Goal: Information Seeking & Learning: Learn about a topic

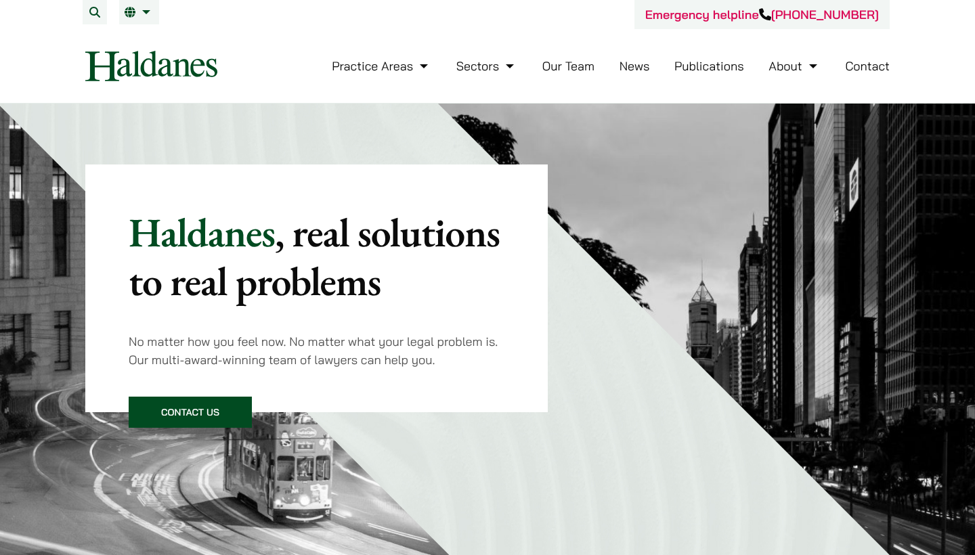
click at [581, 72] on link "Our Team" at bounding box center [568, 66] width 52 height 16
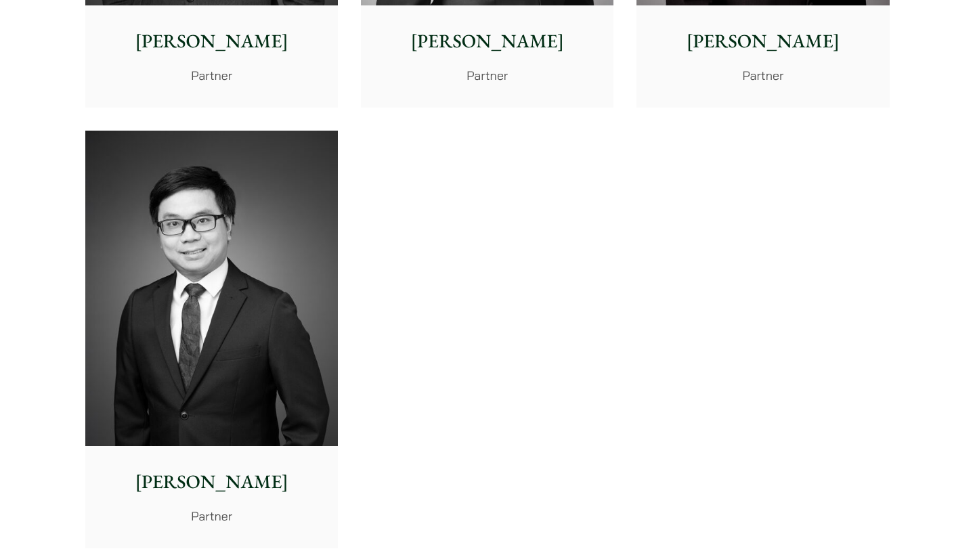
scroll to position [696, 0]
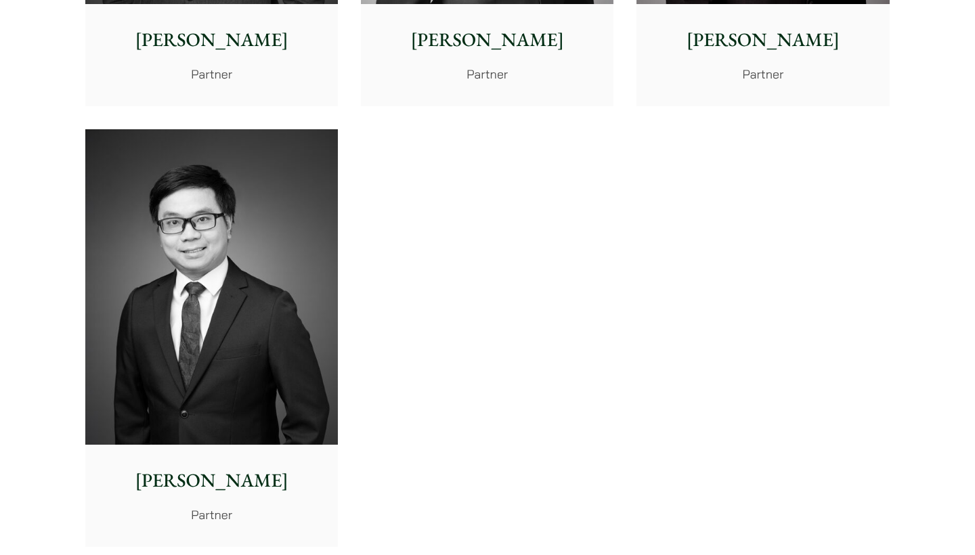
click at [261, 467] on p "Anthony Leung" at bounding box center [211, 481] width 231 height 28
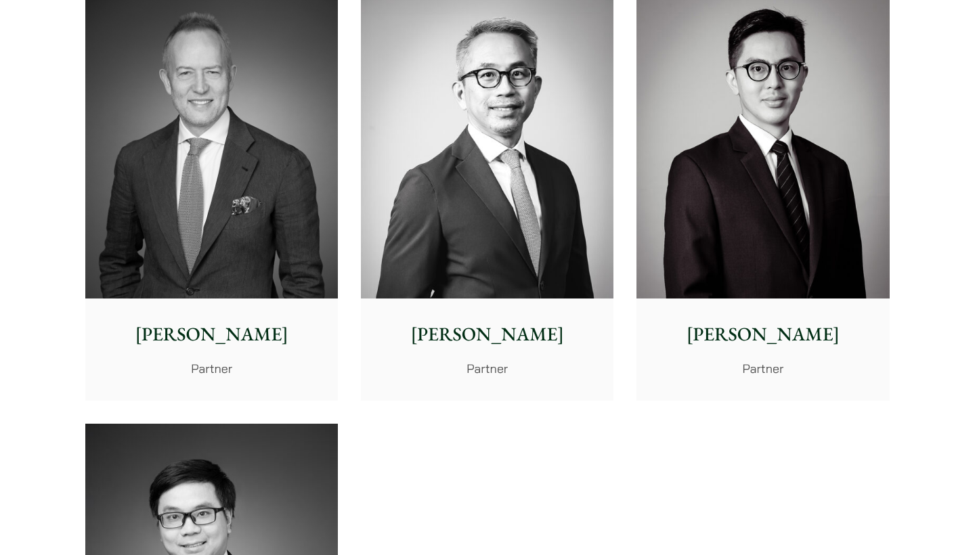
scroll to position [400, 0]
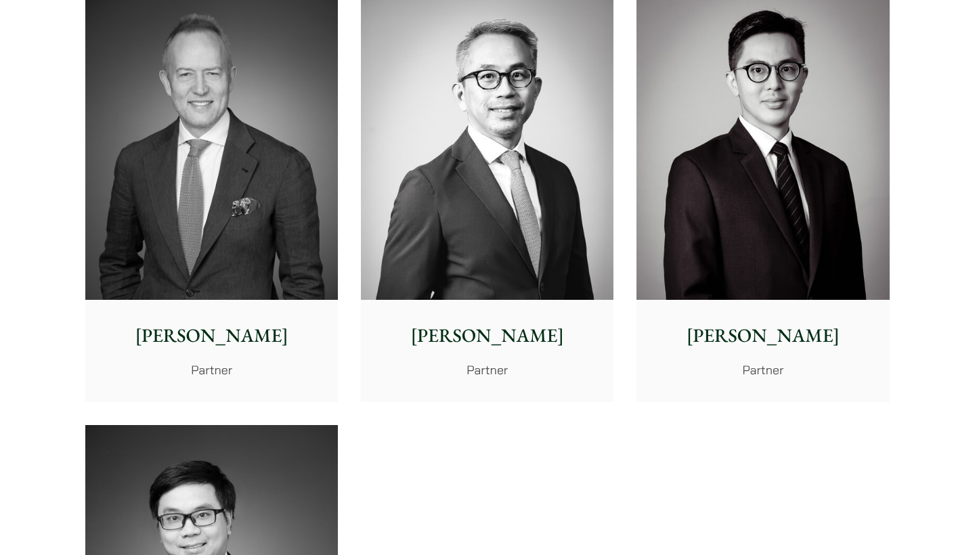
click at [746, 322] on p "Kenley Mak" at bounding box center [762, 336] width 231 height 28
click at [469, 300] on div "Michael Leow Partner" at bounding box center [487, 350] width 253 height 101
click at [177, 127] on img at bounding box center [211, 142] width 253 height 316
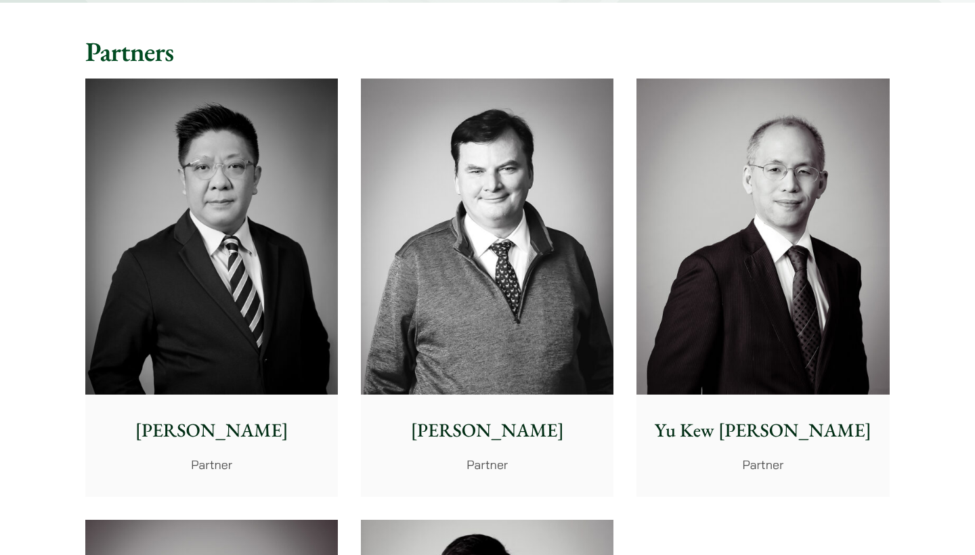
scroll to position [309, 0]
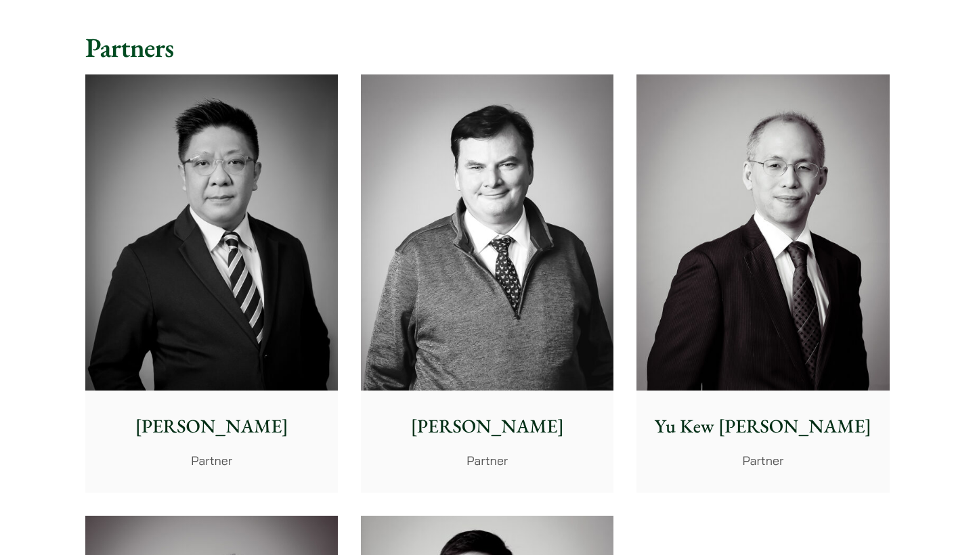
click at [223, 305] on img at bounding box center [211, 232] width 253 height 316
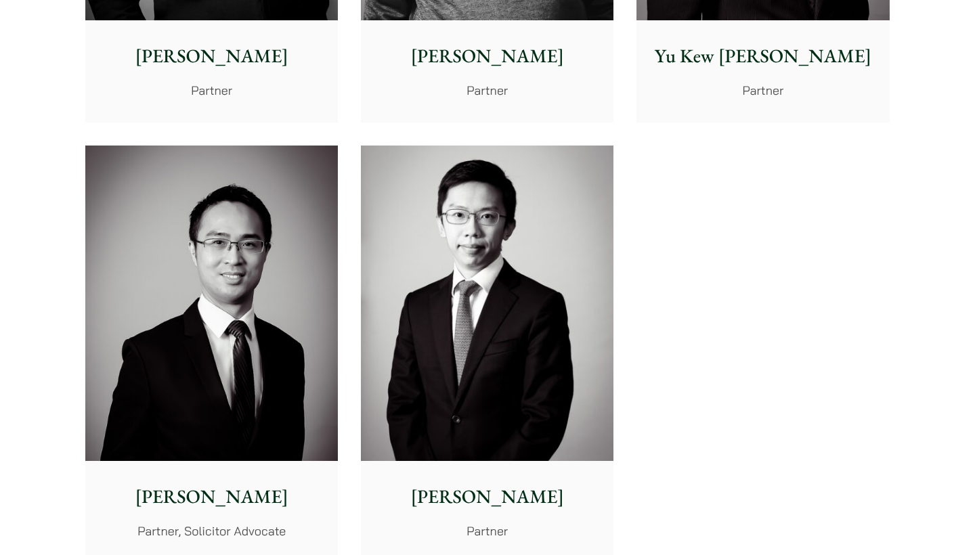
scroll to position [697, 0]
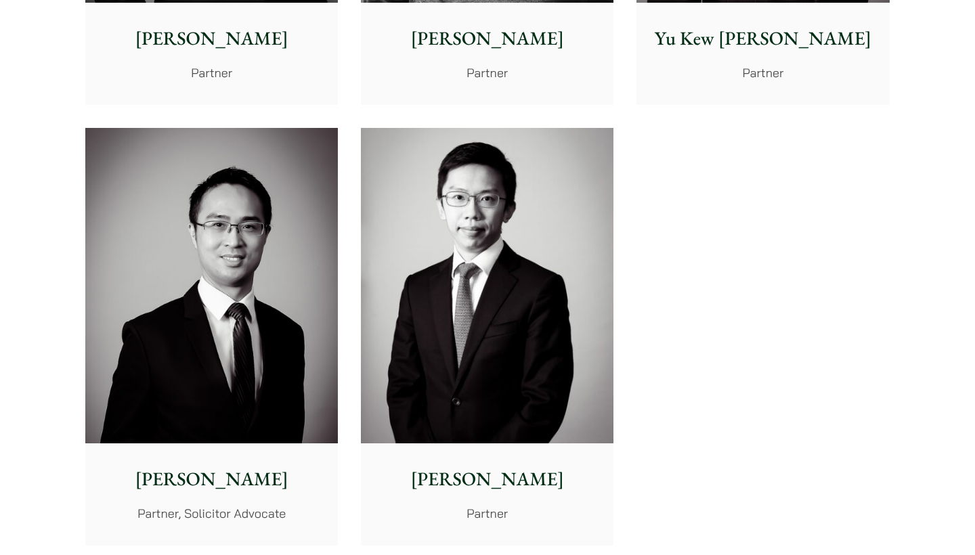
click at [270, 324] on img at bounding box center [211, 286] width 253 height 316
click at [382, 276] on img at bounding box center [487, 286] width 253 height 316
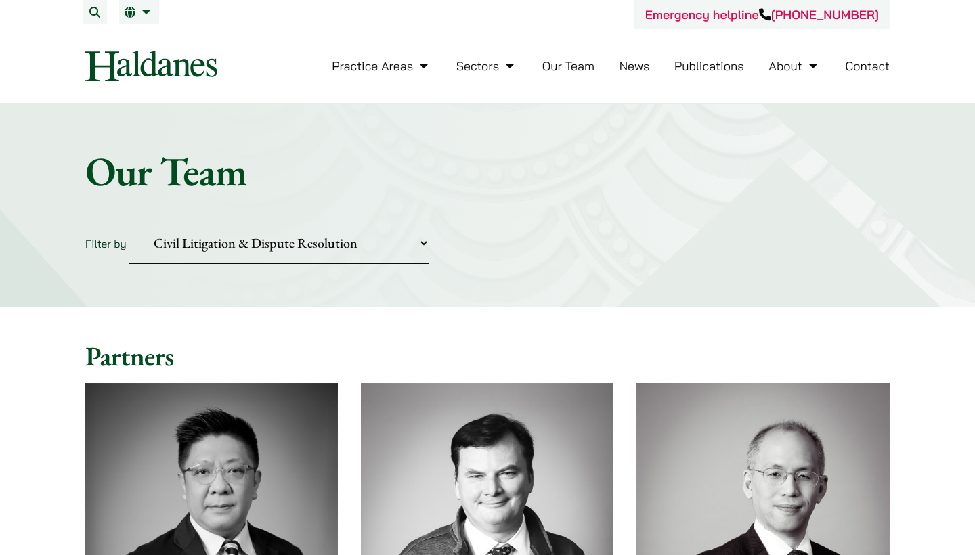
scroll to position [0, 0]
select select "private-client"
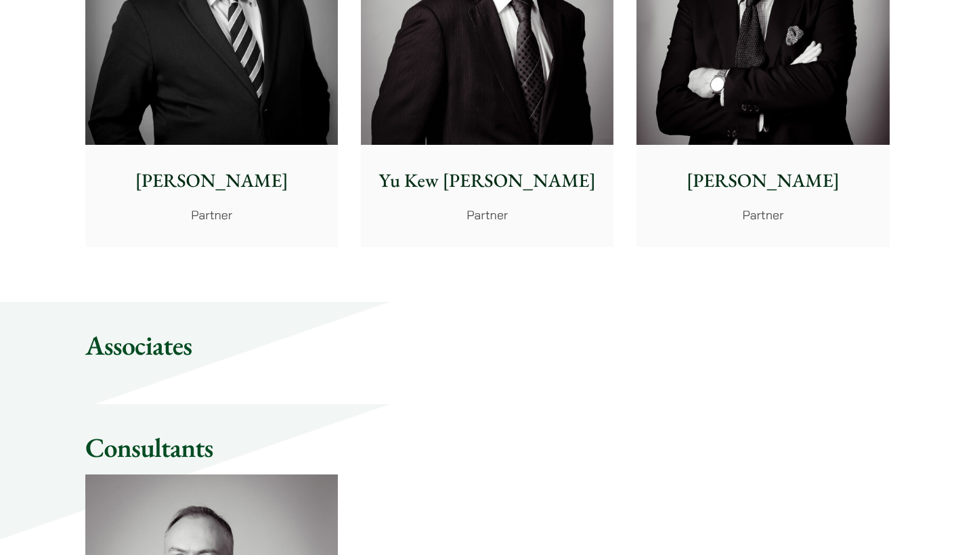
scroll to position [399, 0]
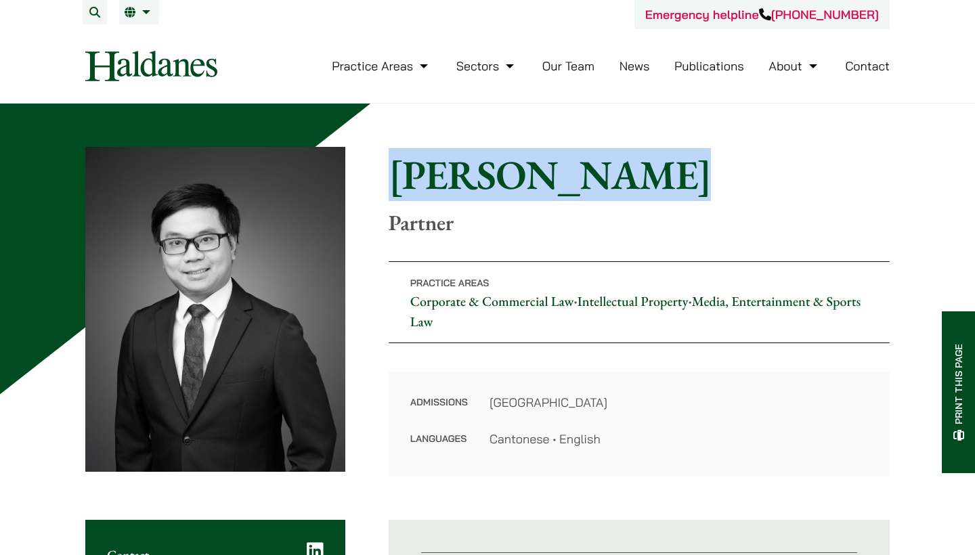
drag, startPoint x: 664, startPoint y: 183, endPoint x: 402, endPoint y: 178, distance: 262.1
click at [402, 178] on h1 "Anthony Leung" at bounding box center [639, 174] width 501 height 49
copy h1 "Anthony Leung"
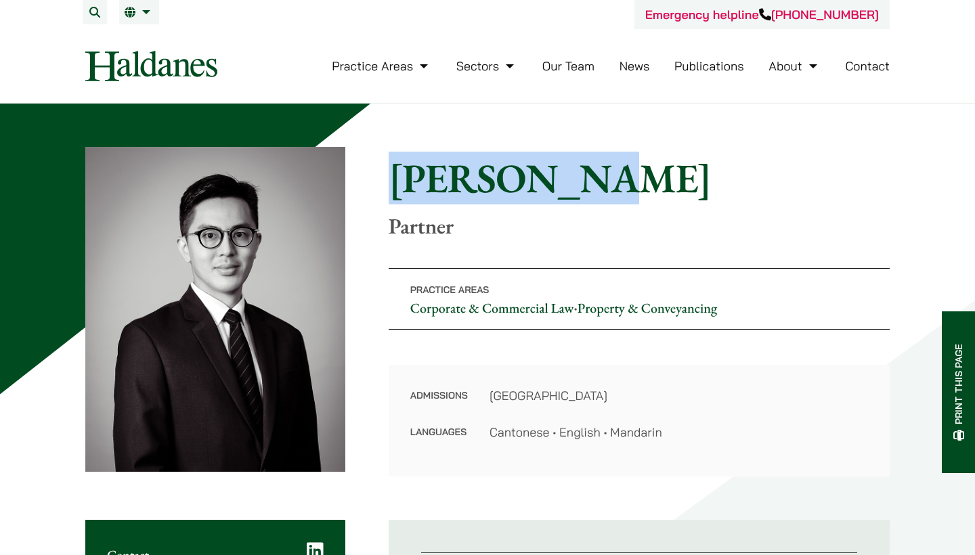
drag, startPoint x: 606, startPoint y: 191, endPoint x: 392, endPoint y: 162, distance: 216.0
click at [392, 162] on h1 "Kenley Mak" at bounding box center [639, 178] width 501 height 49
copy h1 "Kenley Mak"
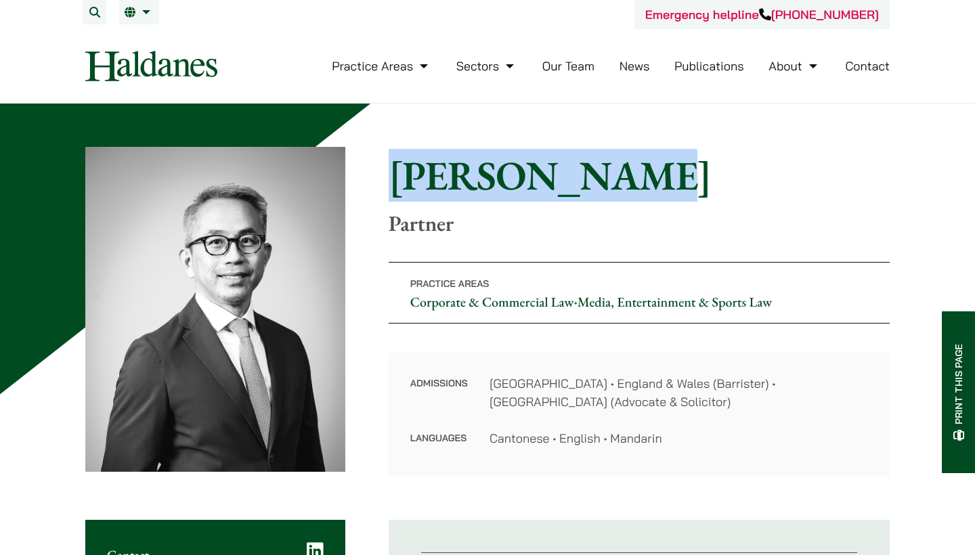
drag, startPoint x: 645, startPoint y: 173, endPoint x: 399, endPoint y: 154, distance: 247.2
click at [399, 154] on h1 "Michael Leow" at bounding box center [639, 175] width 501 height 49
copy h1 "Michael Leow"
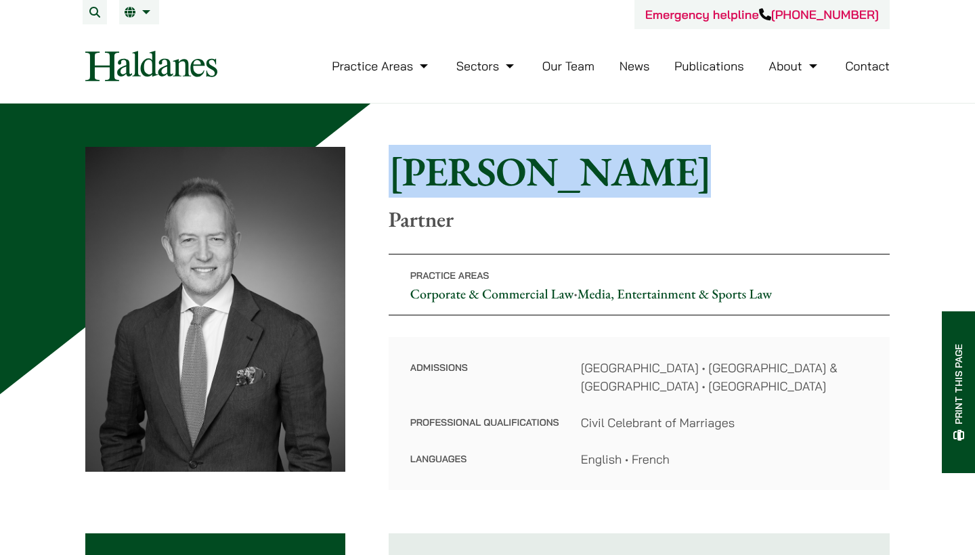
drag, startPoint x: 634, startPoint y: 184, endPoint x: 392, endPoint y: 161, distance: 242.9
click at [393, 162] on h1 "[PERSON_NAME]" at bounding box center [639, 171] width 501 height 49
copy h1 "John McLellan"
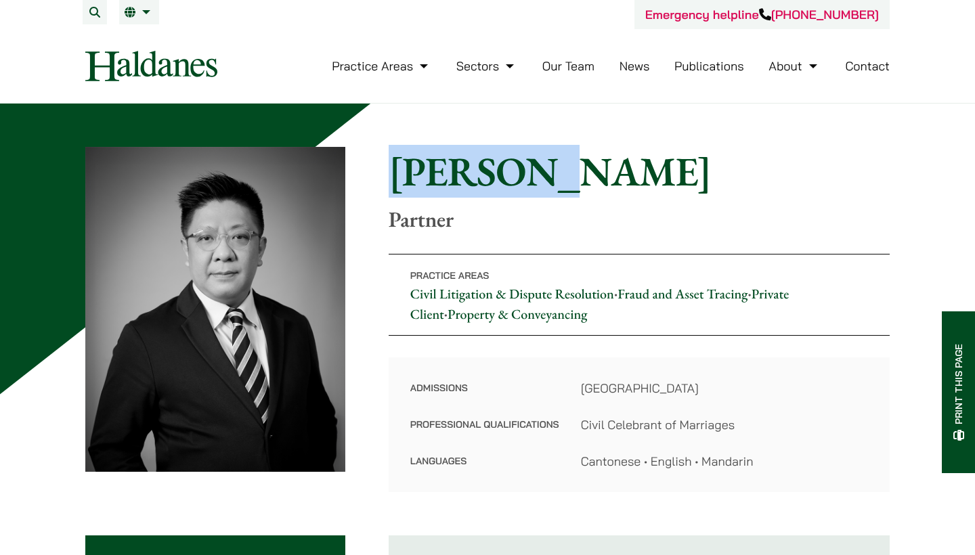
drag, startPoint x: 543, startPoint y: 182, endPoint x: 387, endPoint y: 165, distance: 156.8
click at [389, 165] on h1 "Paul Lui" at bounding box center [639, 171] width 501 height 49
copy h1 "Paul Lui"
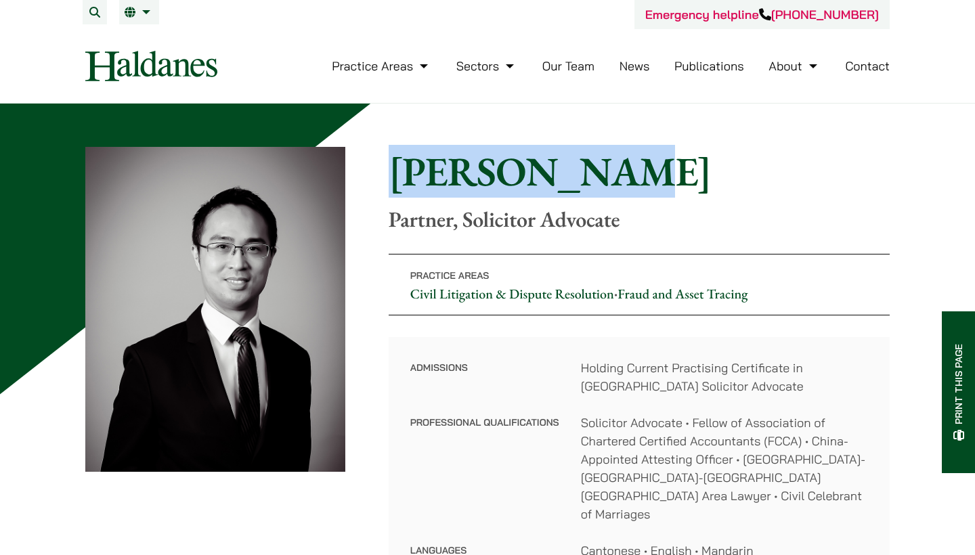
drag, startPoint x: 643, startPoint y: 183, endPoint x: 387, endPoint y: 150, distance: 258.7
click at [391, 154] on h1 "Nathan Wong" at bounding box center [639, 171] width 501 height 49
copy h1 "Nathan Wong"
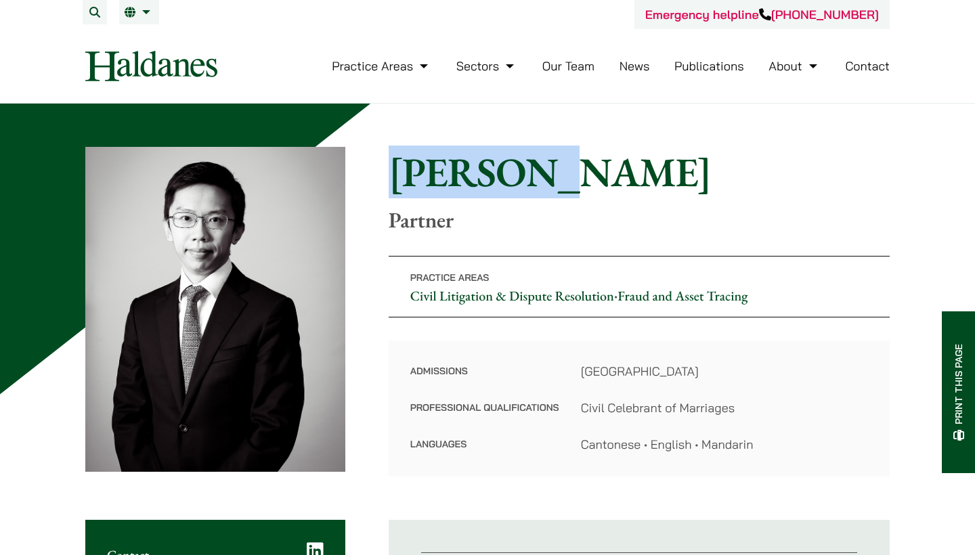
drag, startPoint x: 587, startPoint y: 168, endPoint x: 378, endPoint y: 167, distance: 208.6
click at [378, 167] on div "Home » Lawyers » [PERSON_NAME] Ma [PERSON_NAME] Ma Partner Practice Areas Civil…" at bounding box center [487, 312] width 805 height 330
copy h1 "[PERSON_NAME]"
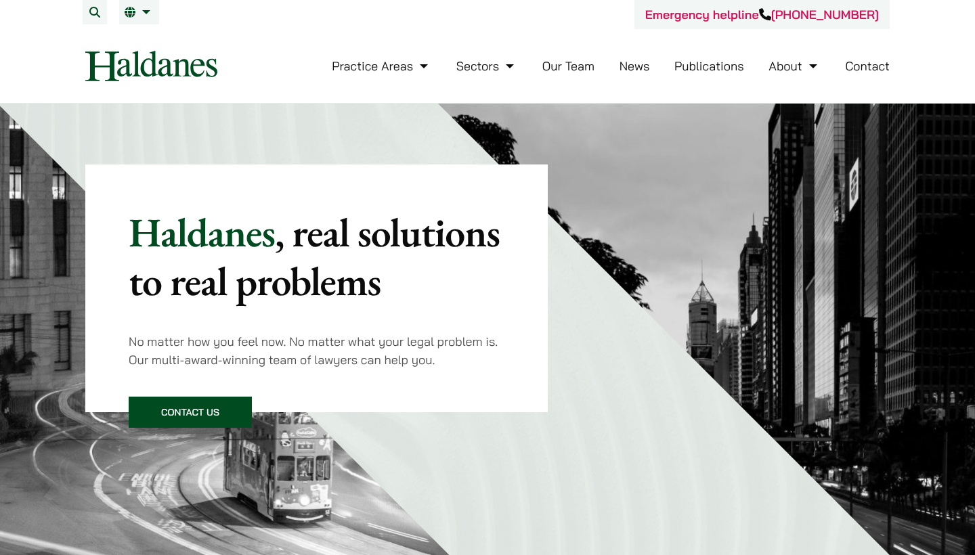
click at [563, 69] on link "Our Team" at bounding box center [568, 66] width 52 height 16
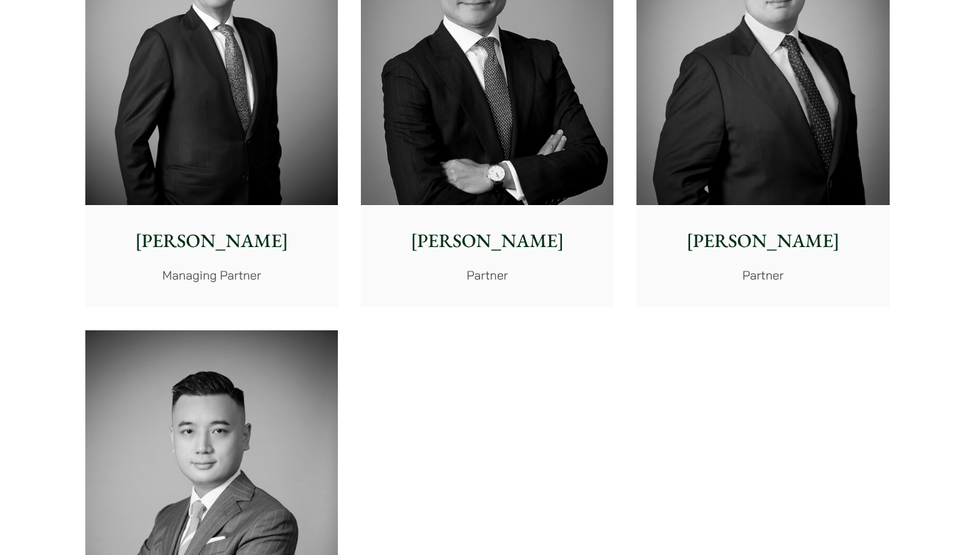
scroll to position [420, 0]
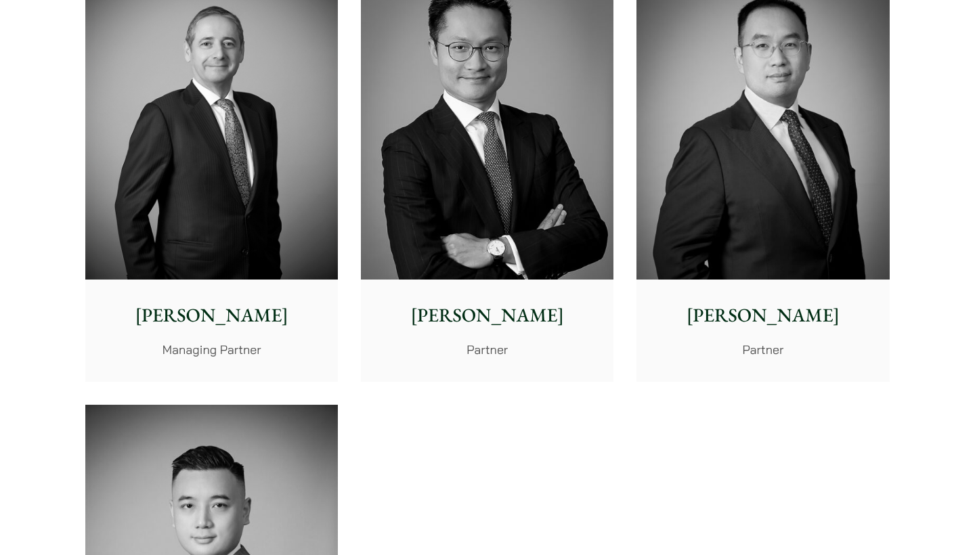
click at [448, 190] on img at bounding box center [487, 121] width 253 height 316
click at [712, 152] on img at bounding box center [763, 121] width 253 height 316
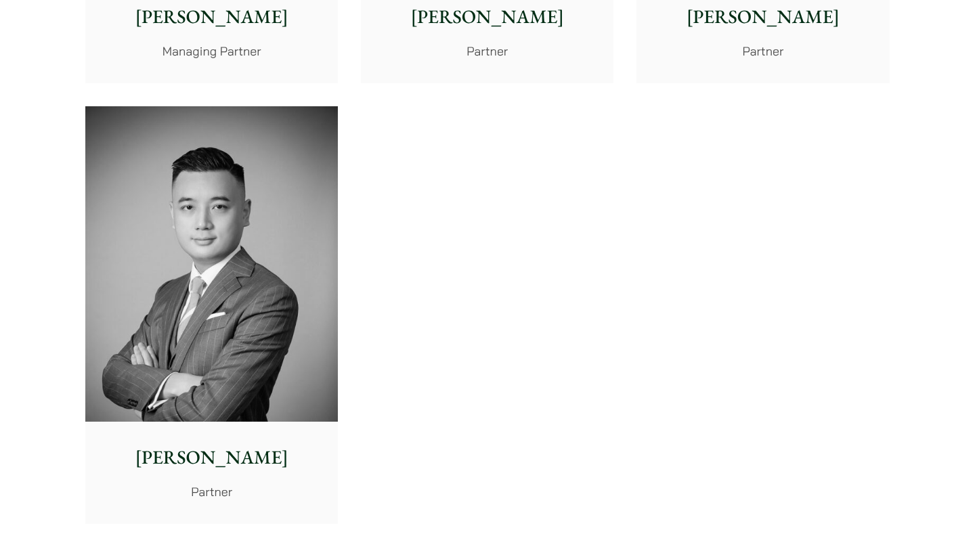
scroll to position [763, 0]
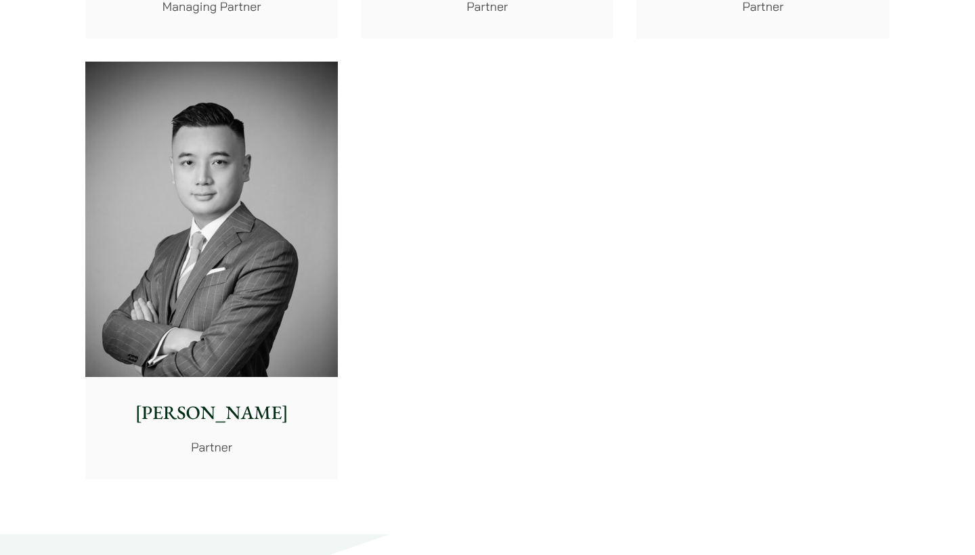
click at [221, 268] on img at bounding box center [211, 220] width 253 height 316
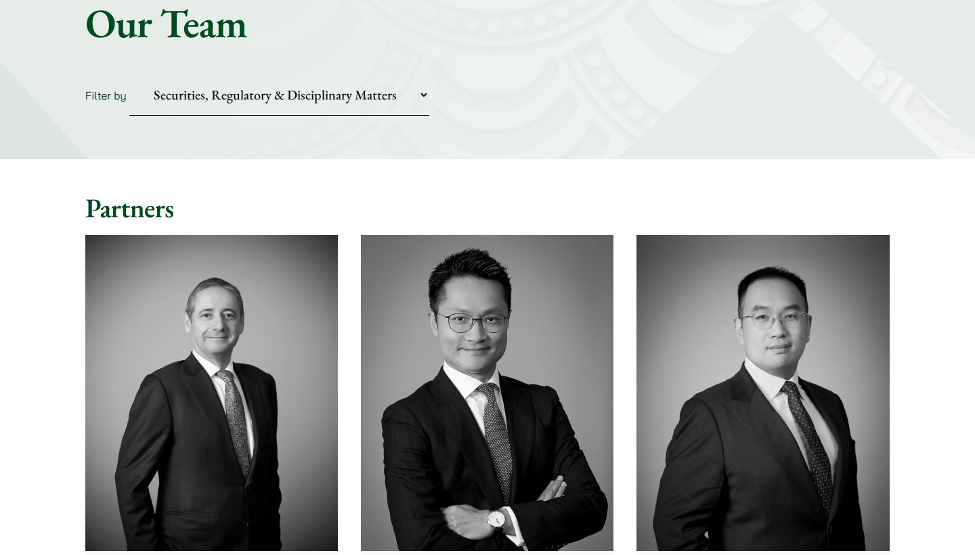
scroll to position [144, 0]
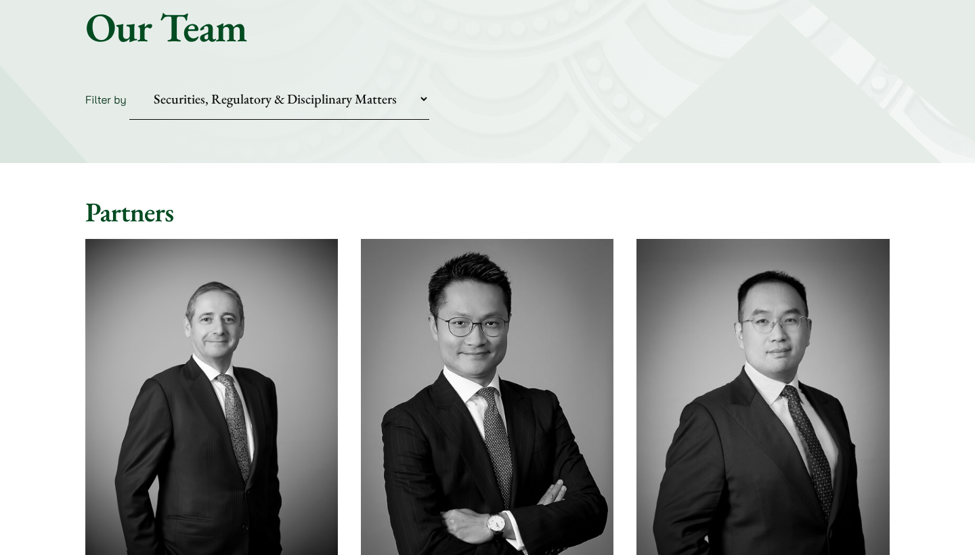
select select "fraud-and-asset-tracing"
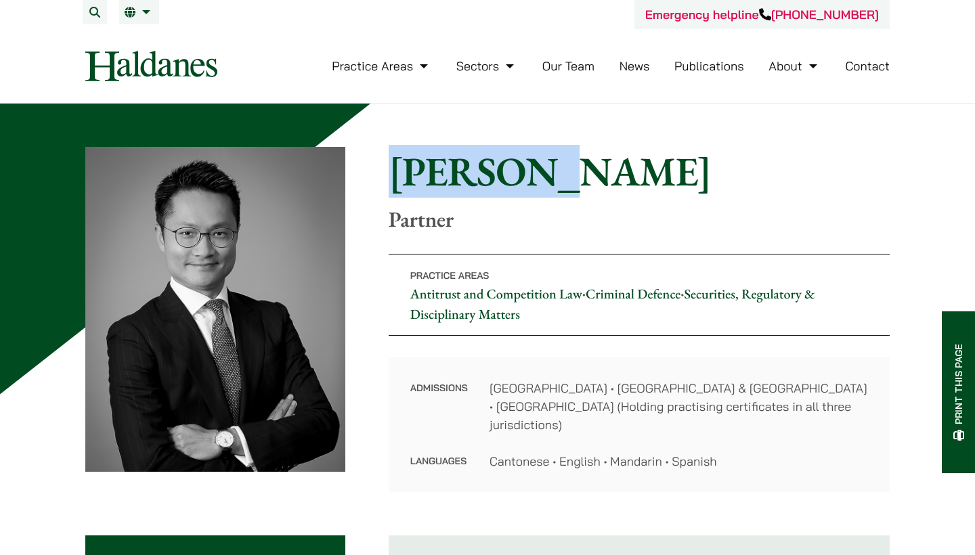
drag, startPoint x: 542, startPoint y: 184, endPoint x: 396, endPoint y: 173, distance: 146.1
click at [396, 173] on h1 "Felix Ng" at bounding box center [639, 171] width 501 height 49
copy h1 "Felix Ng"
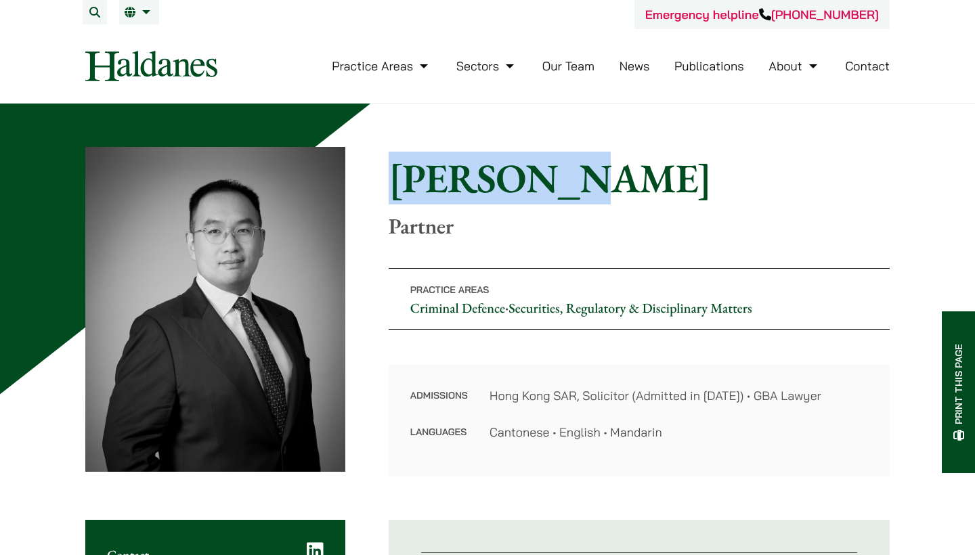
drag, startPoint x: 588, startPoint y: 186, endPoint x: 395, endPoint y: 169, distance: 193.8
click at [395, 169] on h1 "[PERSON_NAME]" at bounding box center [639, 178] width 501 height 49
copy h1 "[PERSON_NAME]"
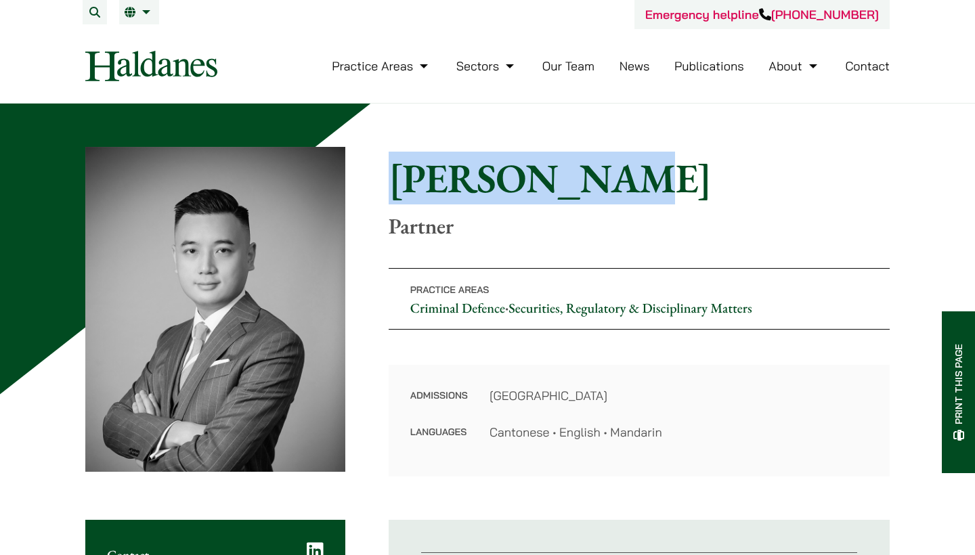
drag, startPoint x: 628, startPoint y: 192, endPoint x: 398, endPoint y: 170, distance: 231.4
click at [398, 170] on h1 "[PERSON_NAME]" at bounding box center [639, 178] width 501 height 49
copy h1 "[PERSON_NAME]"
